Goal: Information Seeking & Learning: Learn about a topic

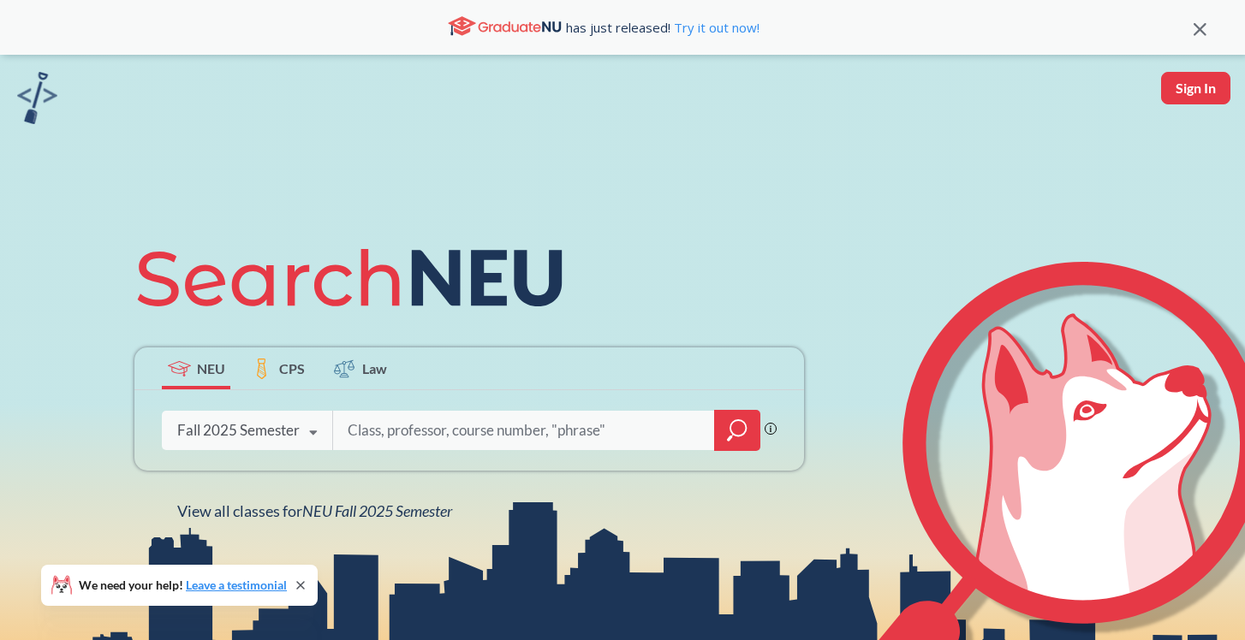
click at [476, 435] on input "search" at bounding box center [524, 431] width 356 height 36
type input "cs 2100"
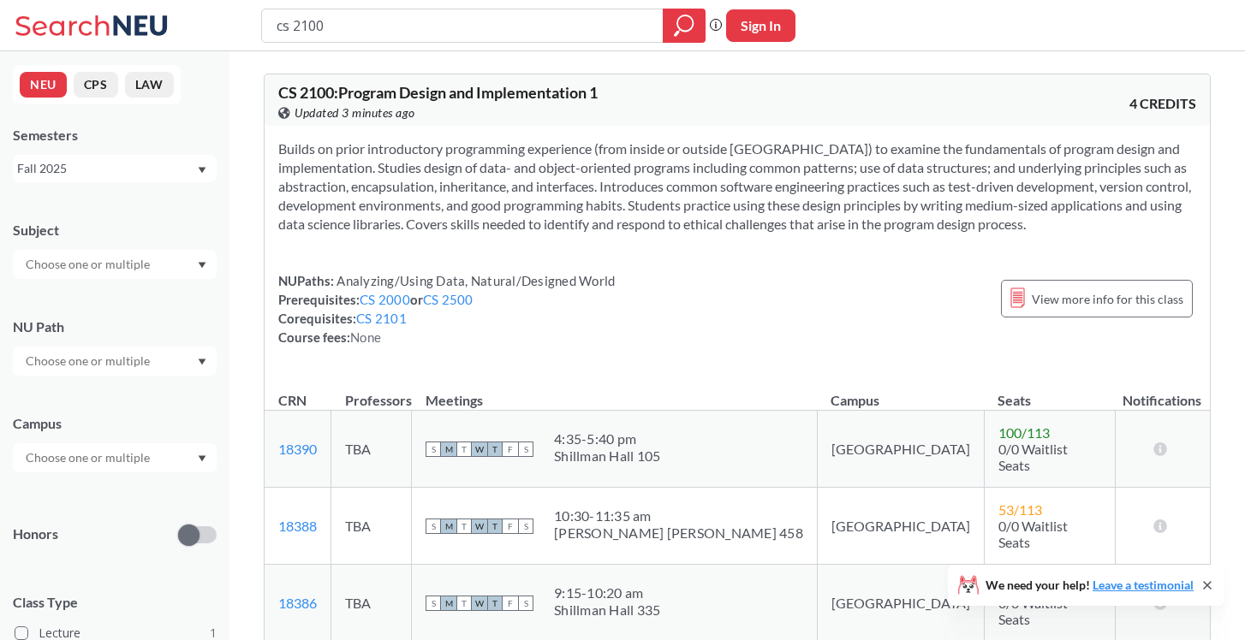
click at [508, 230] on section "Builds on prior introductory programming experience (from inside or outside [GE…" at bounding box center [737, 187] width 918 height 94
click at [30, 98] on div "NEU CPS LAW" at bounding box center [97, 84] width 168 height 39
click at [45, 83] on button "NEU" at bounding box center [43, 85] width 47 height 26
click at [52, 15] on icon at bounding box center [94, 26] width 159 height 34
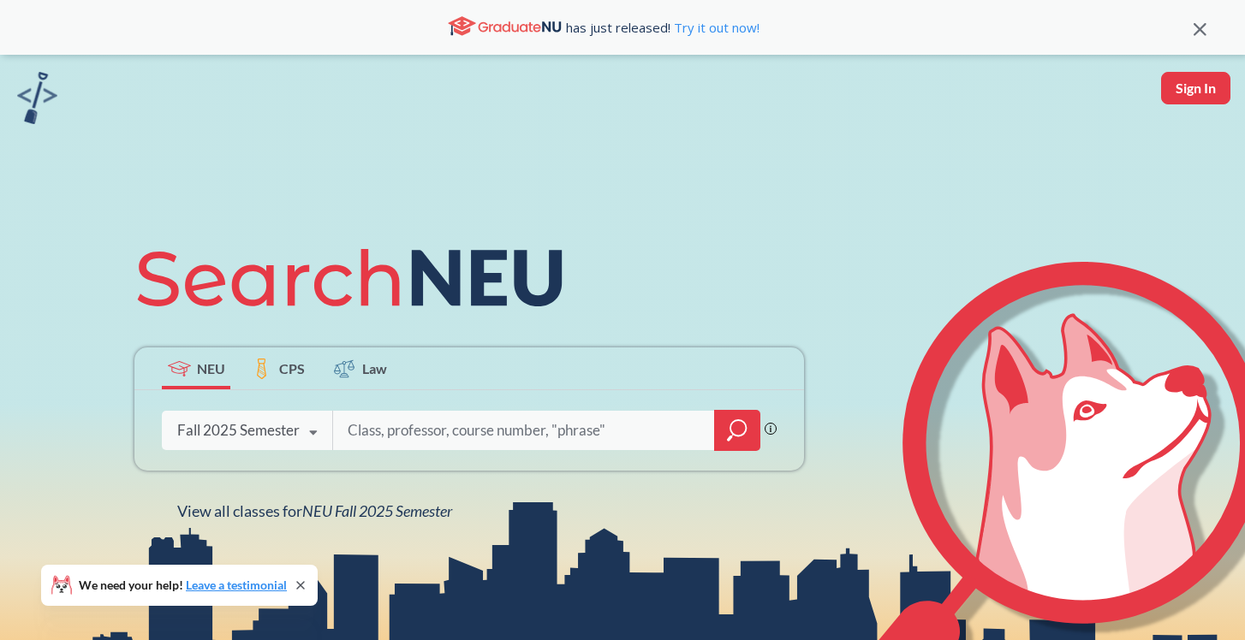
click at [52, 15] on div "has just released! Try it out now!" at bounding box center [603, 27] width 1180 height 29
click at [493, 2] on div "has just released! Try it out now!" at bounding box center [622, 27] width 1245 height 55
click at [752, 271] on div "NEU CPS Law Phrase search guarantees the exact search appears in the results. E…" at bounding box center [469, 375] width 690 height 291
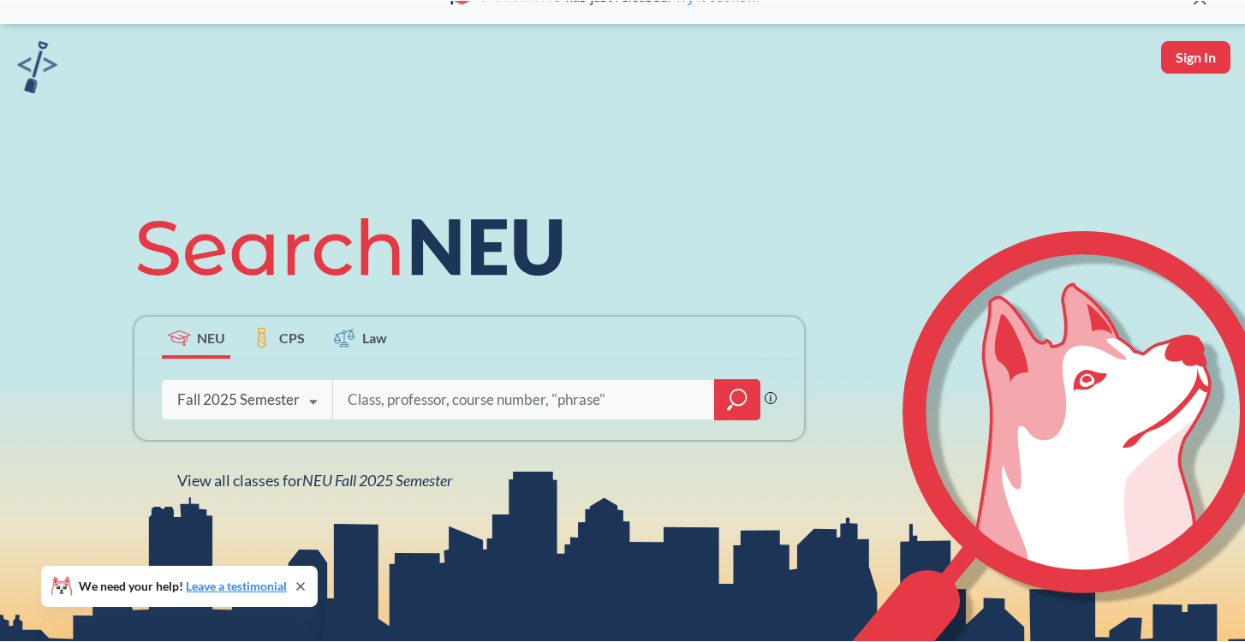
scroll to position [62, 0]
